Goal: Information Seeking & Learning: Learn about a topic

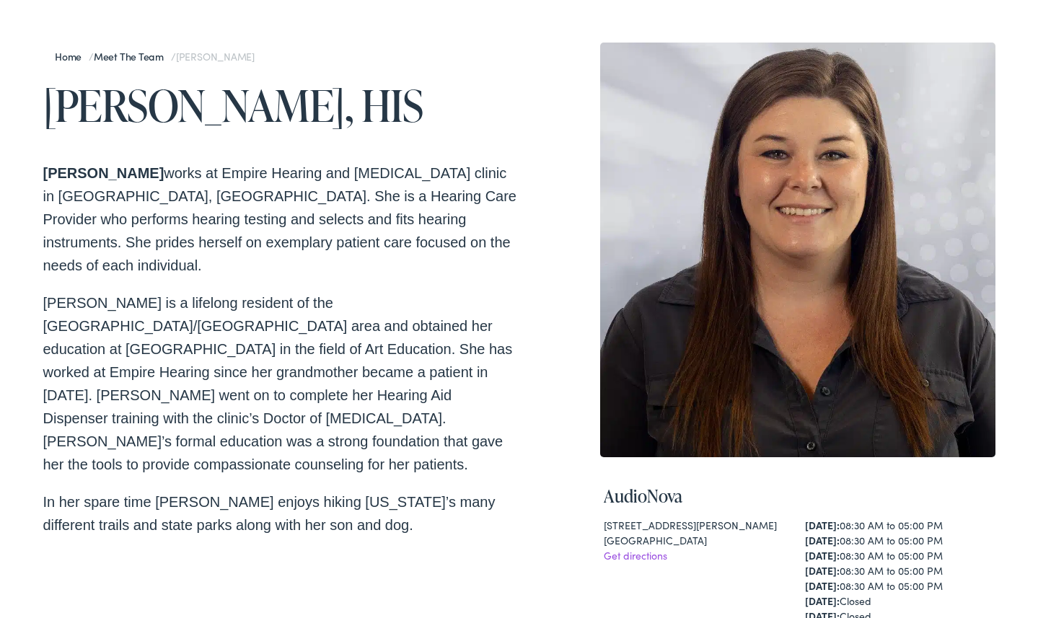
scroll to position [88, 0]
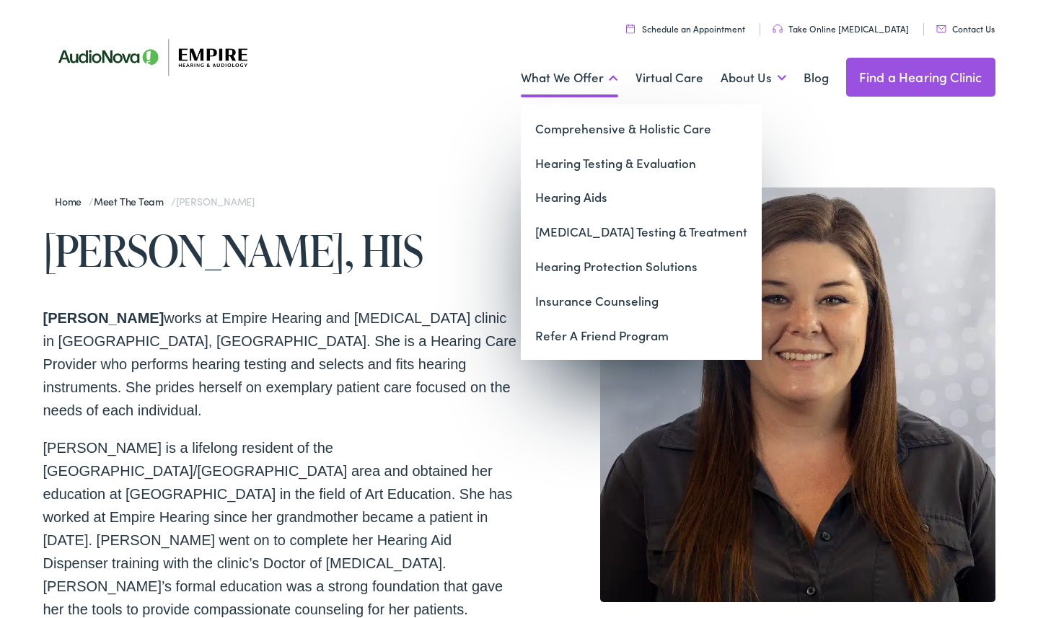
click at [607, 78] on link "What We Offer" at bounding box center [569, 77] width 97 height 53
click at [671, 296] on link "Insurance Counseling" at bounding box center [641, 301] width 241 height 35
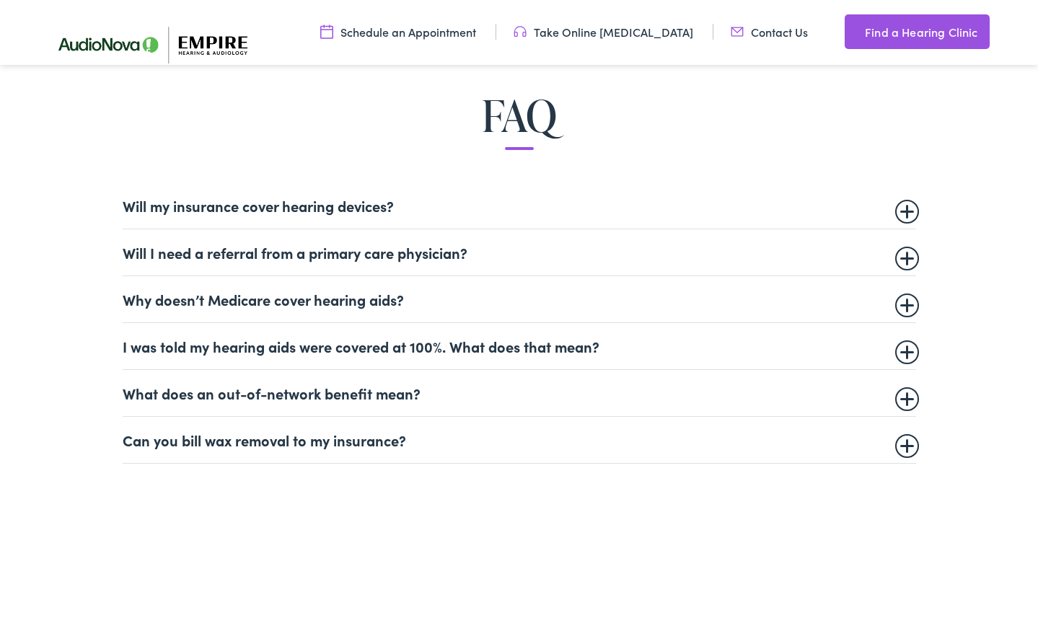
click at [389, 203] on summary "Will my insurance cover hearing devices?" at bounding box center [519, 205] width 793 height 17
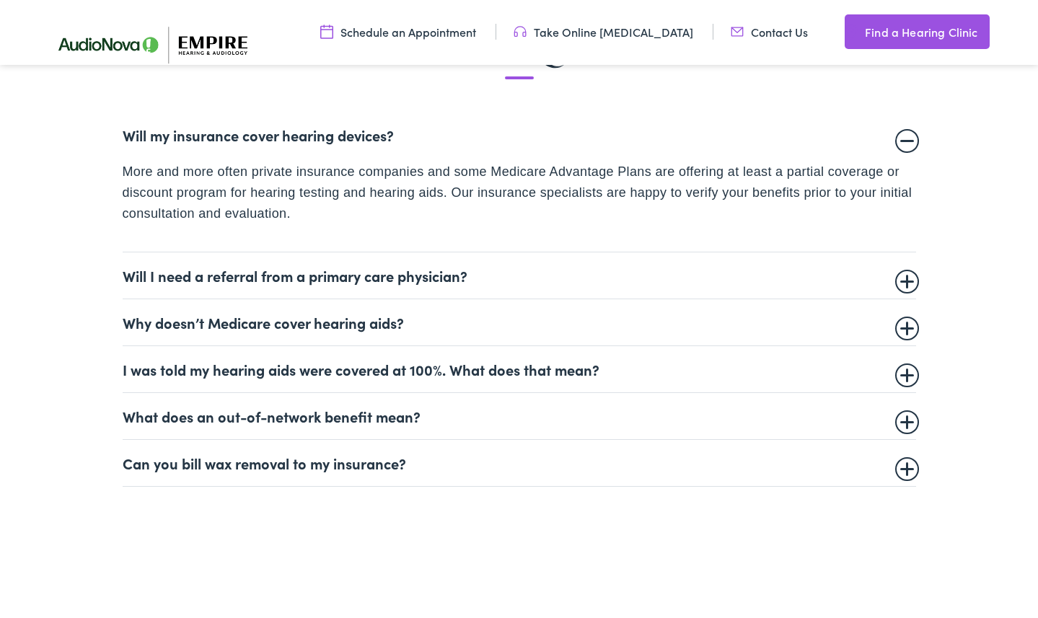
scroll to position [893, 0]
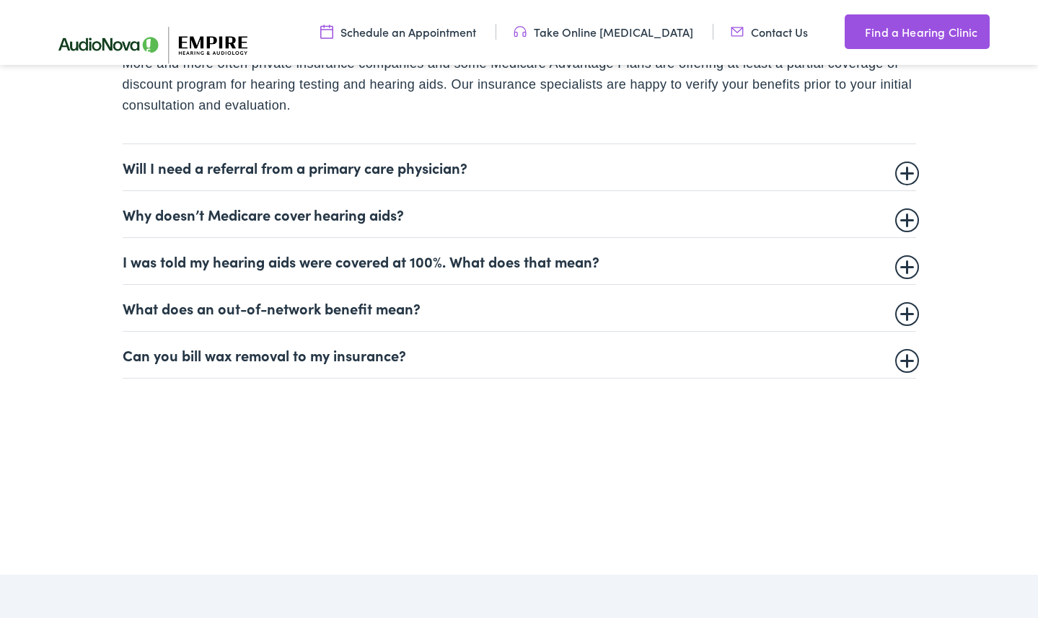
click at [358, 175] on summary "Will I need a referral from a primary care physician?" at bounding box center [519, 167] width 793 height 17
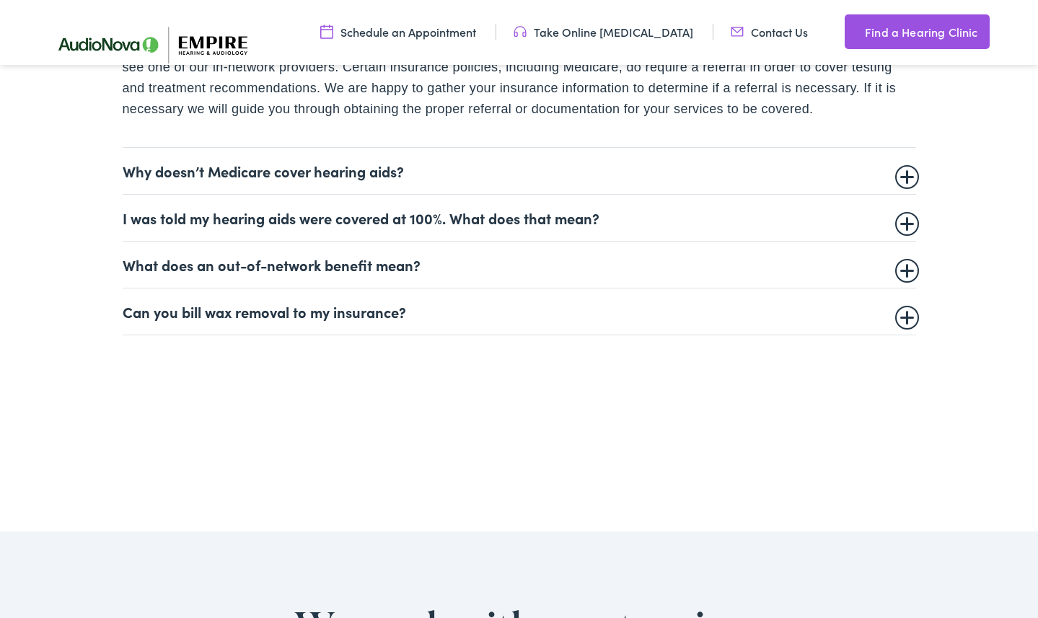
click at [353, 174] on summary "Why doesn’t Medicare cover hearing aids?" at bounding box center [519, 170] width 793 height 17
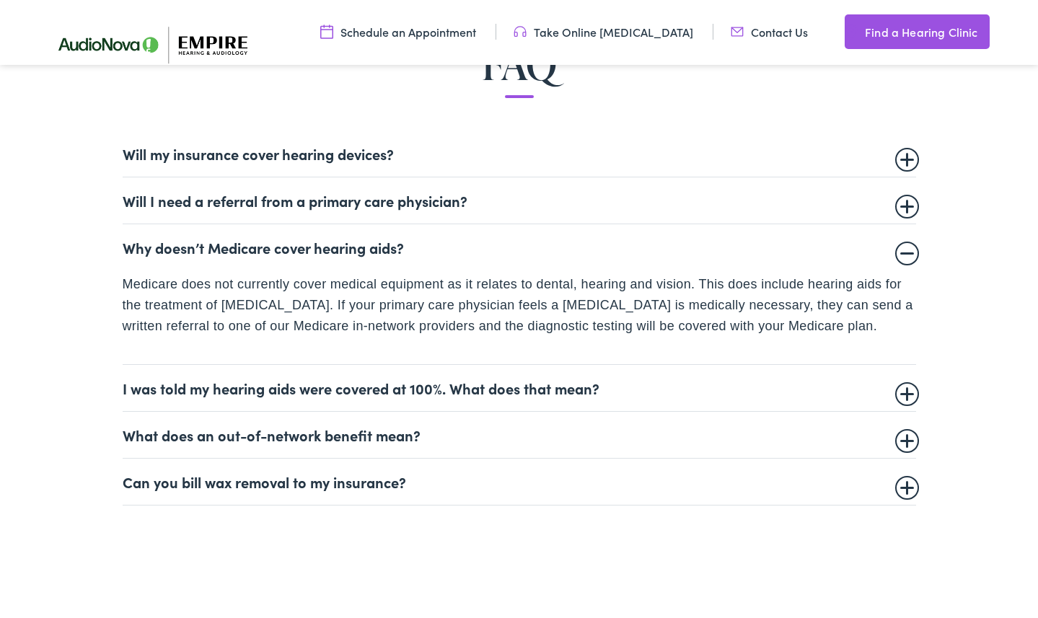
scroll to position [865, 0]
click at [464, 384] on summary "I was told my hearing aids were covered at 100%. What does that mean?" at bounding box center [519, 388] width 793 height 17
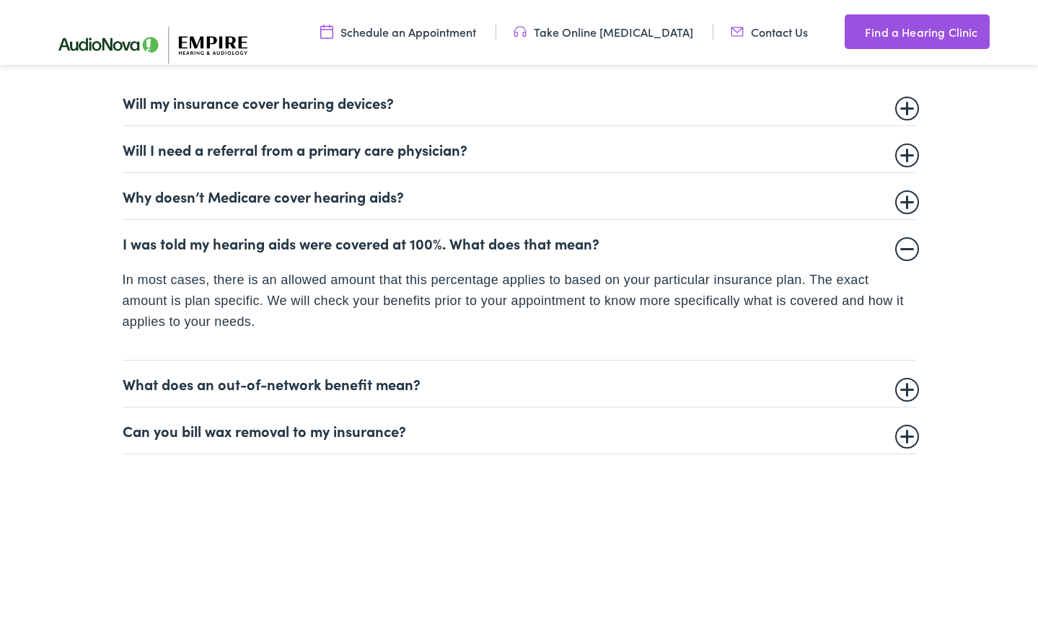
scroll to position [928, 0]
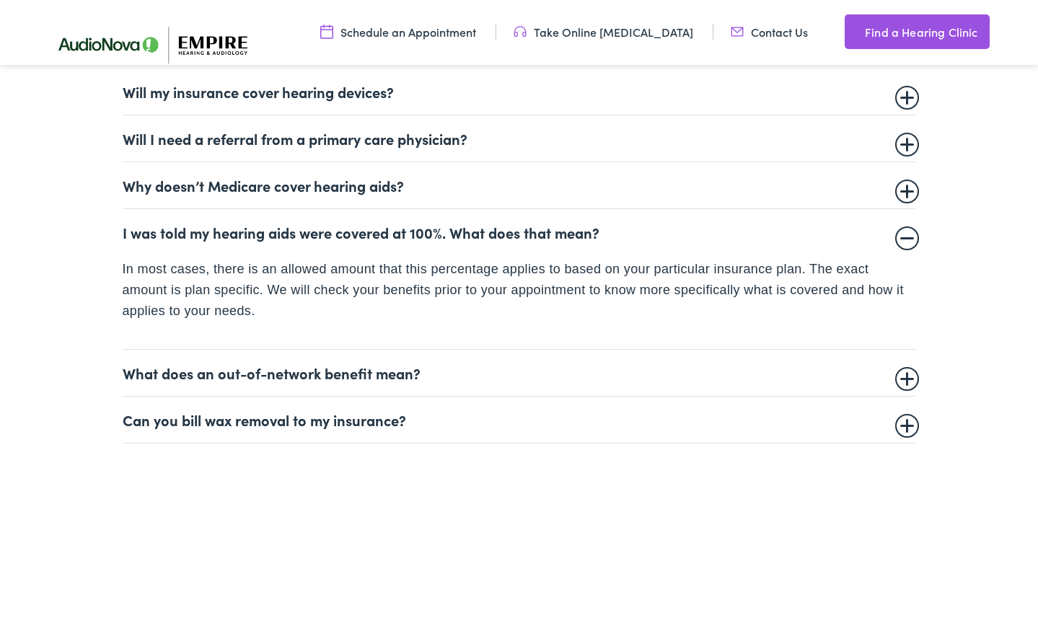
click at [464, 381] on summary "What does an out-of-network benefit mean?" at bounding box center [519, 372] width 793 height 17
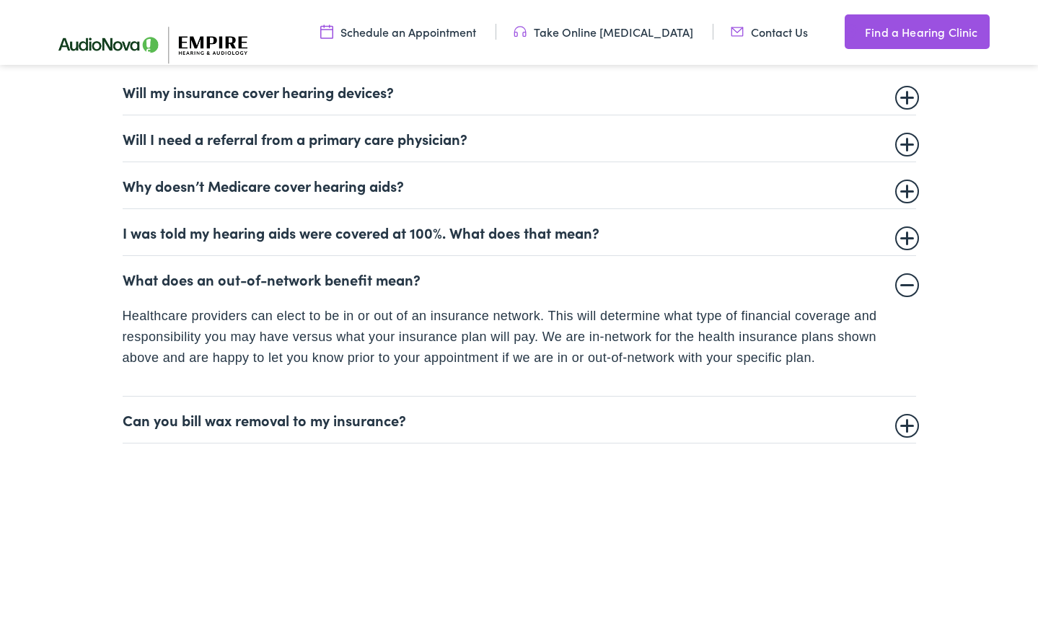
click at [488, 422] on summary "Can you bill wax removal to my insurance?" at bounding box center [519, 419] width 793 height 17
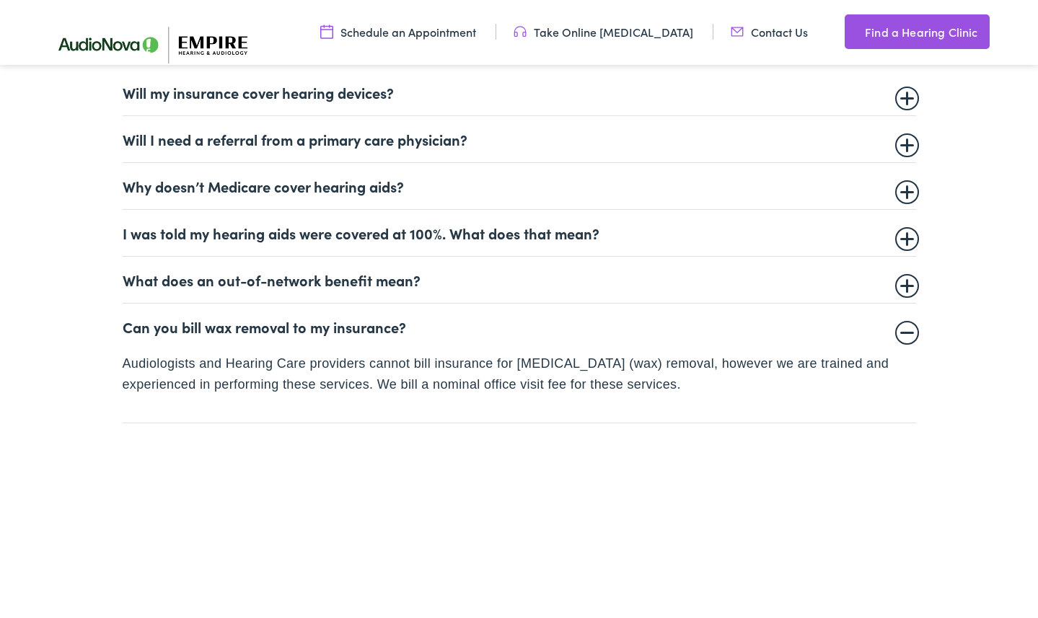
scroll to position [0, 0]
